Goal: Task Accomplishment & Management: Manage account settings

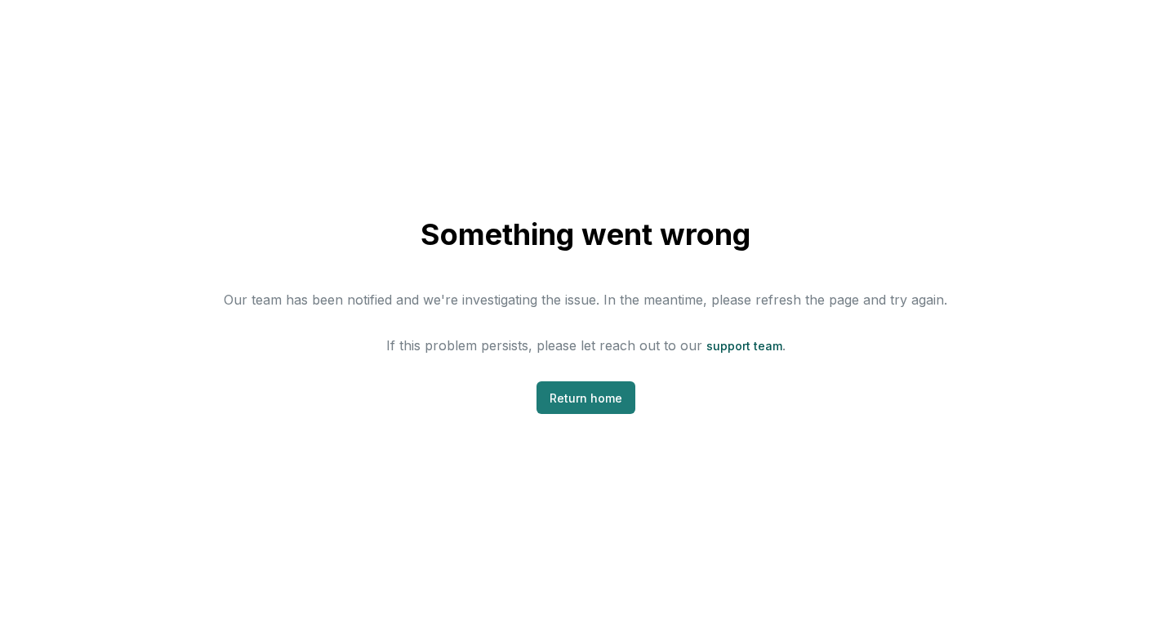
click at [587, 395] on link "Return home" at bounding box center [586, 397] width 99 height 33
click at [593, 408] on link "Return home" at bounding box center [586, 397] width 99 height 33
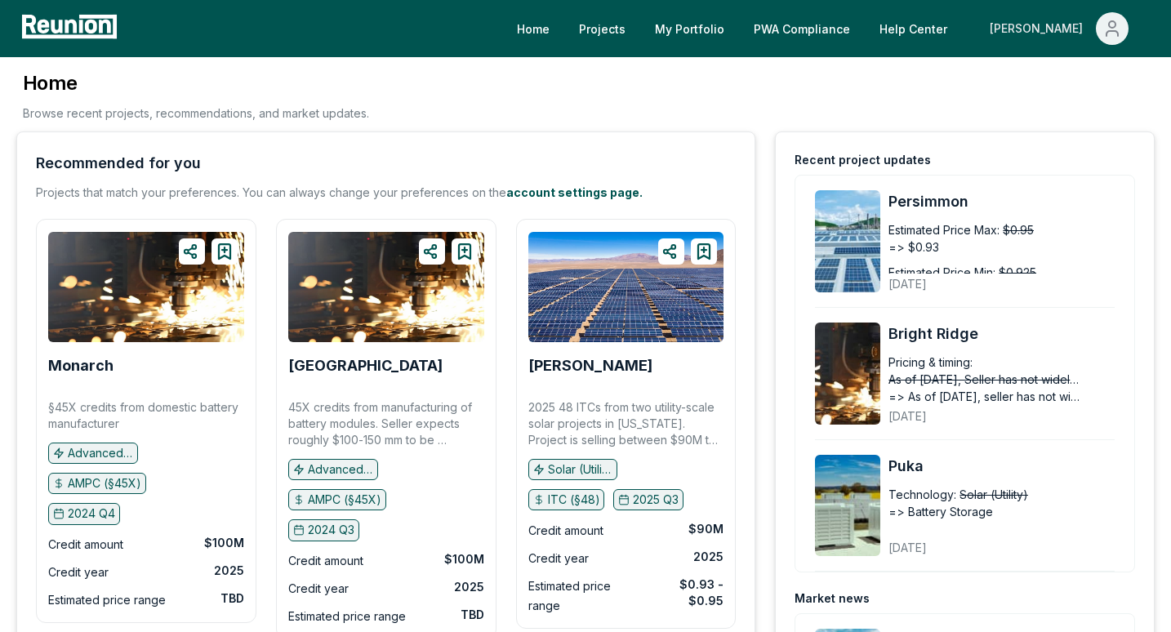
click at [1106, 38] on icon "Main" at bounding box center [1113, 29] width 20 height 20
click at [1041, 89] on div "Admin Portal" at bounding box center [1077, 88] width 157 height 46
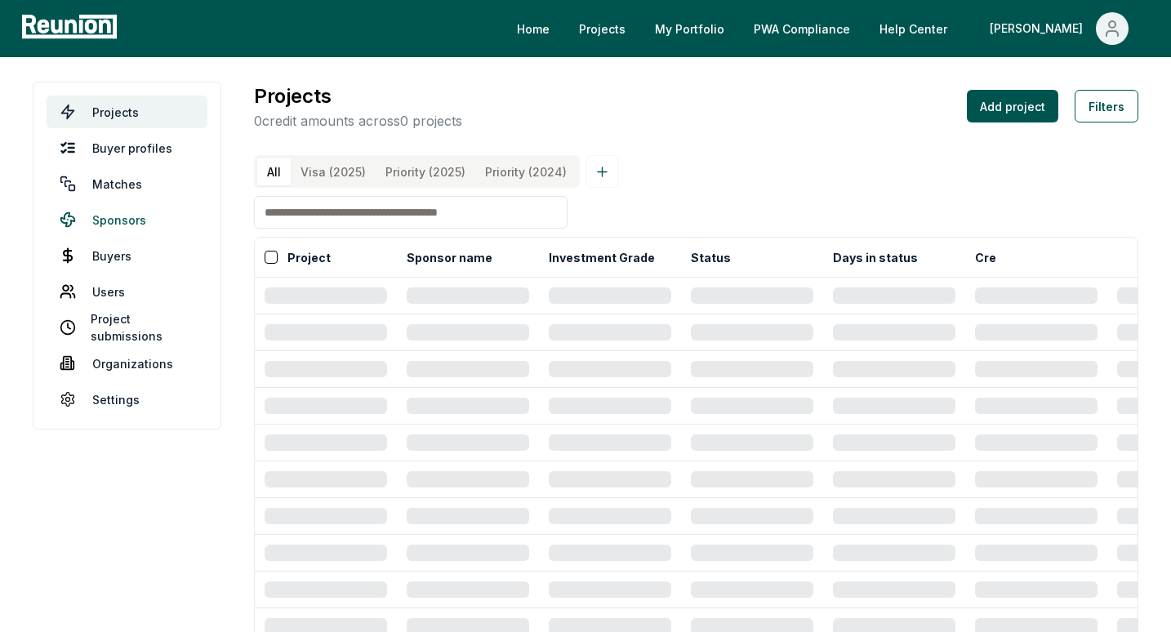
click at [113, 216] on link "Sponsors" at bounding box center [127, 219] width 161 height 33
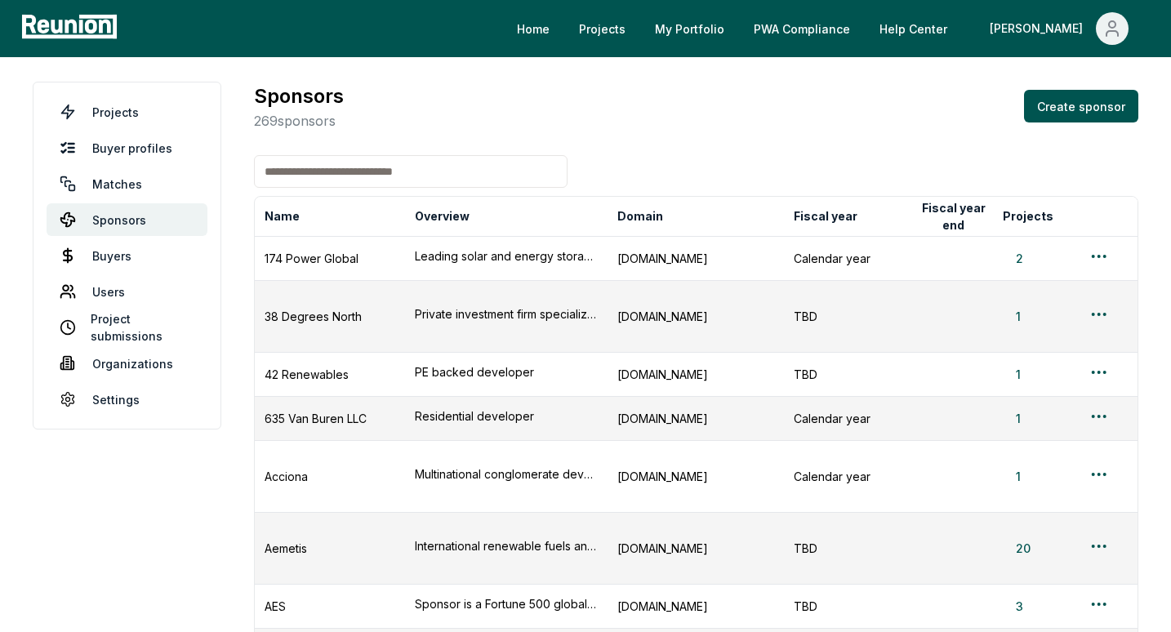
click at [371, 176] on input at bounding box center [411, 171] width 314 height 33
click at [371, 172] on input at bounding box center [411, 171] width 314 height 33
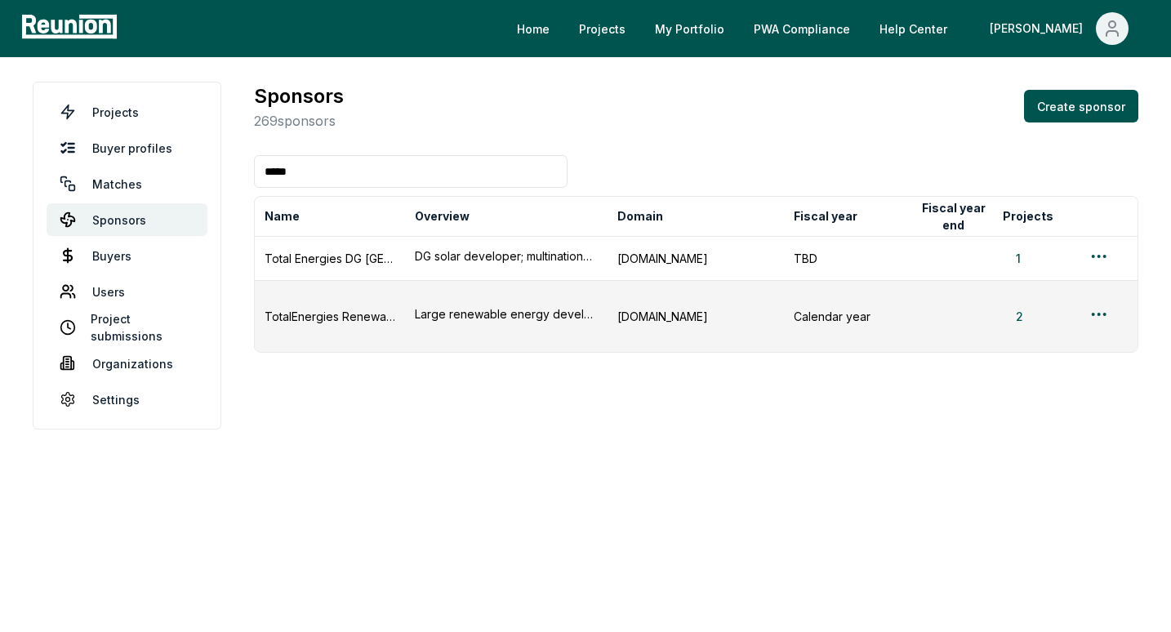
click at [358, 168] on input "*****" at bounding box center [411, 171] width 314 height 33
type input "*****"
click at [1019, 308] on button "2" at bounding box center [1019, 316] width 33 height 17
click at [1020, 262] on button "1" at bounding box center [1018, 258] width 31 height 17
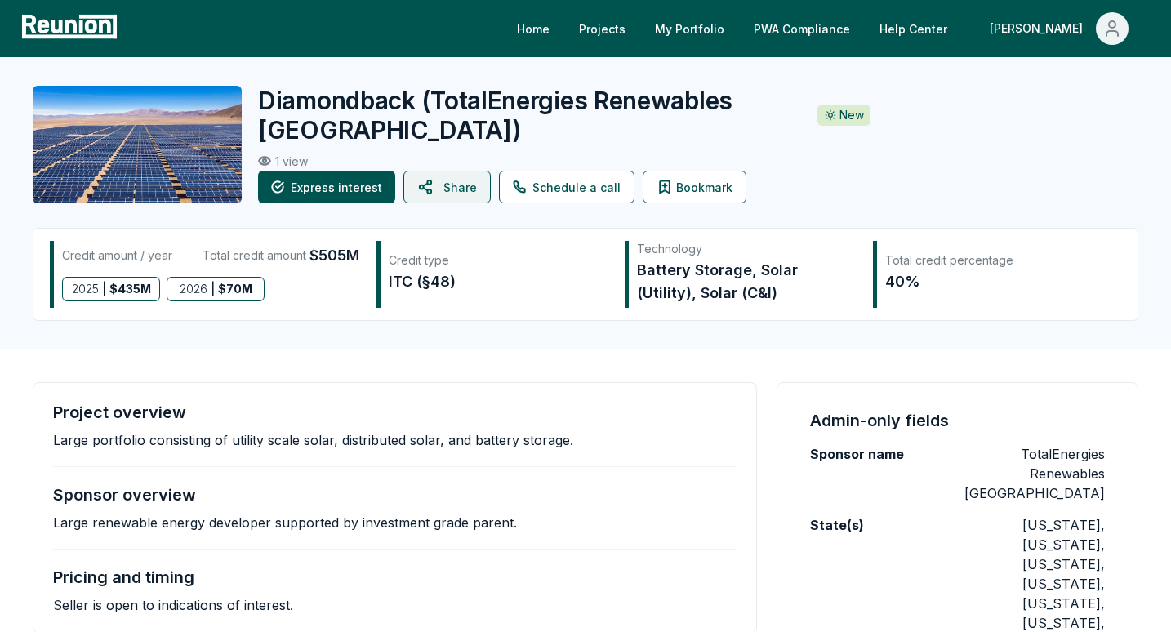
click at [418, 187] on icon at bounding box center [427, 186] width 20 height 39
click at [421, 198] on icon at bounding box center [427, 186] width 20 height 39
